Goal: Find specific page/section: Find specific page/section

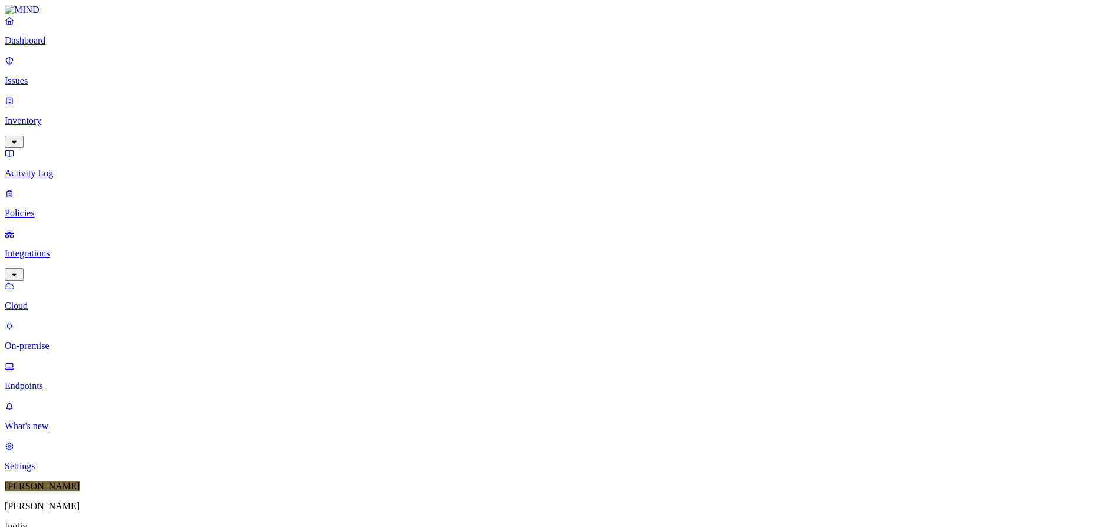
click at [346, 70] on div "Online" at bounding box center [346, 80] width 0 height 21
